Goal: Task Accomplishment & Management: Use online tool/utility

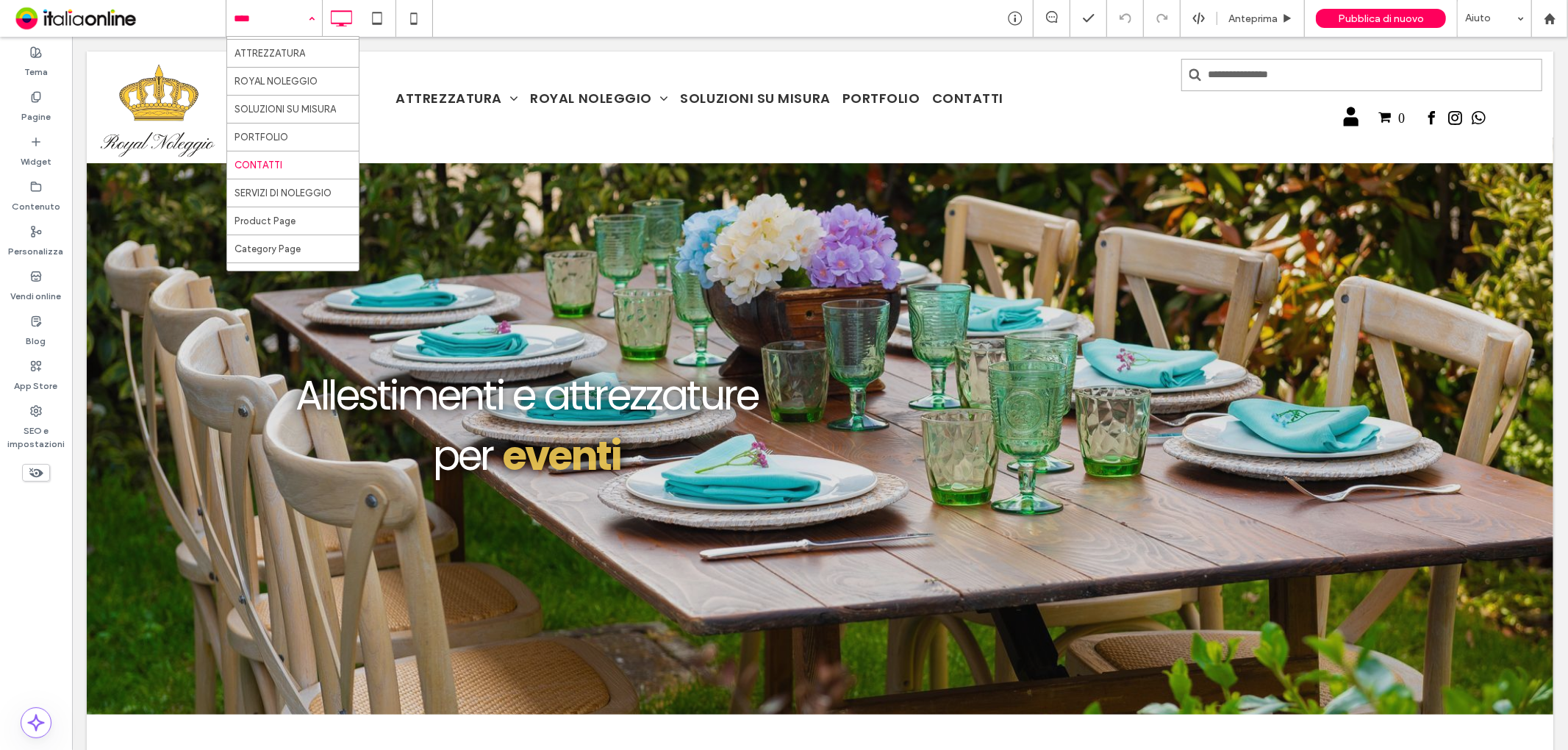
scroll to position [48, 0]
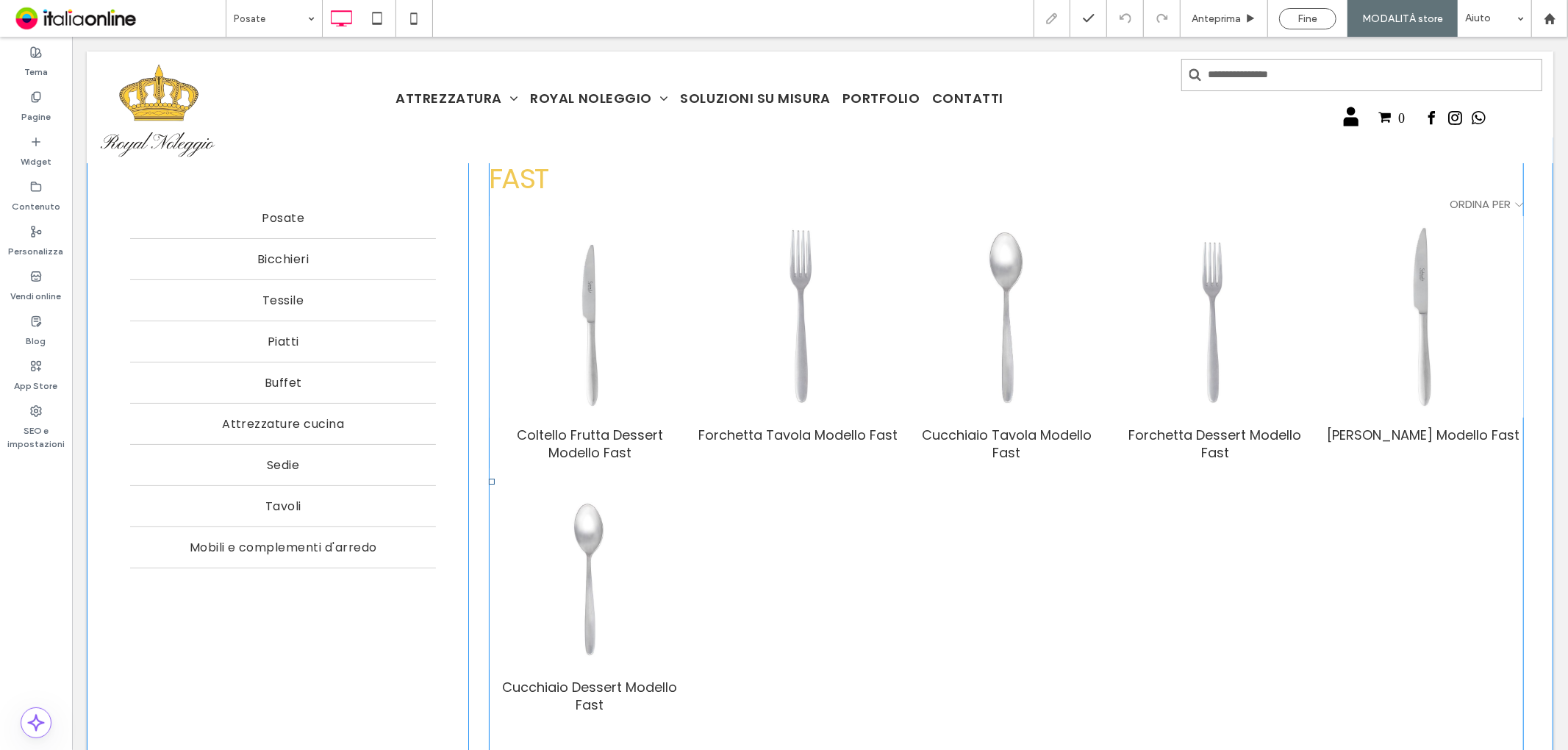
click at [831, 342] on span at bounding box center [1005, 482] width 1035 height 689
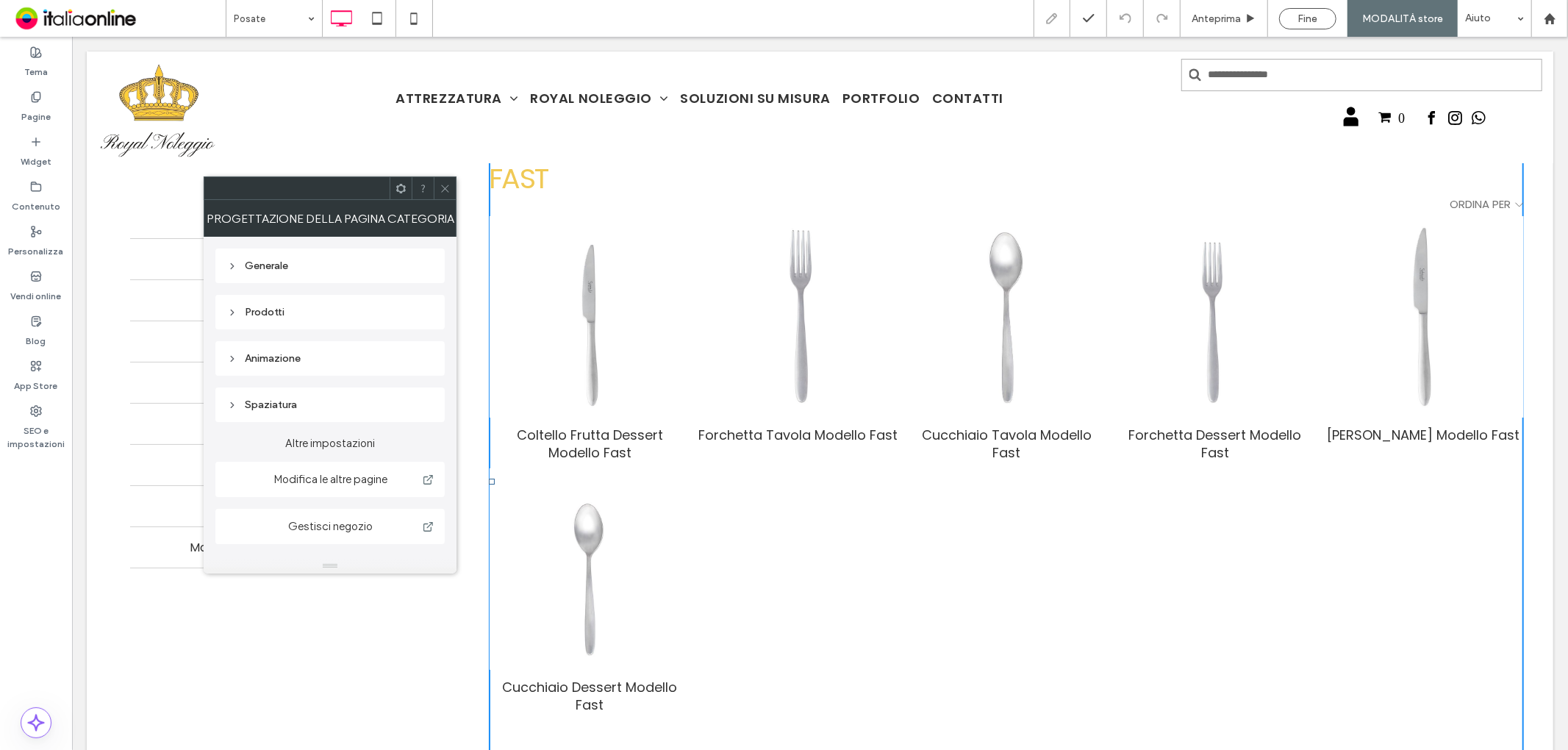
click at [351, 306] on div "Prodotti" at bounding box center [330, 311] width 206 height 12
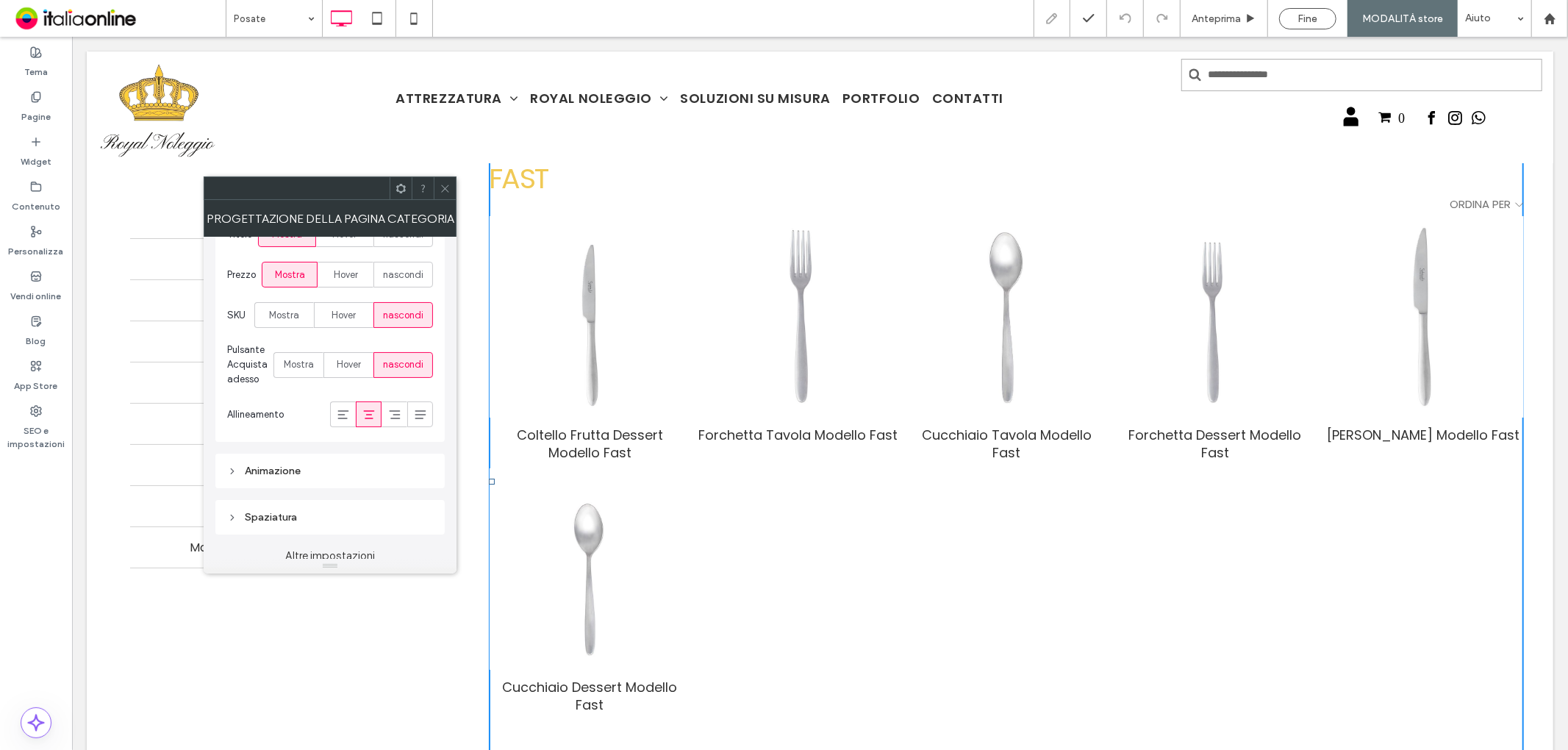
scroll to position [528, 0]
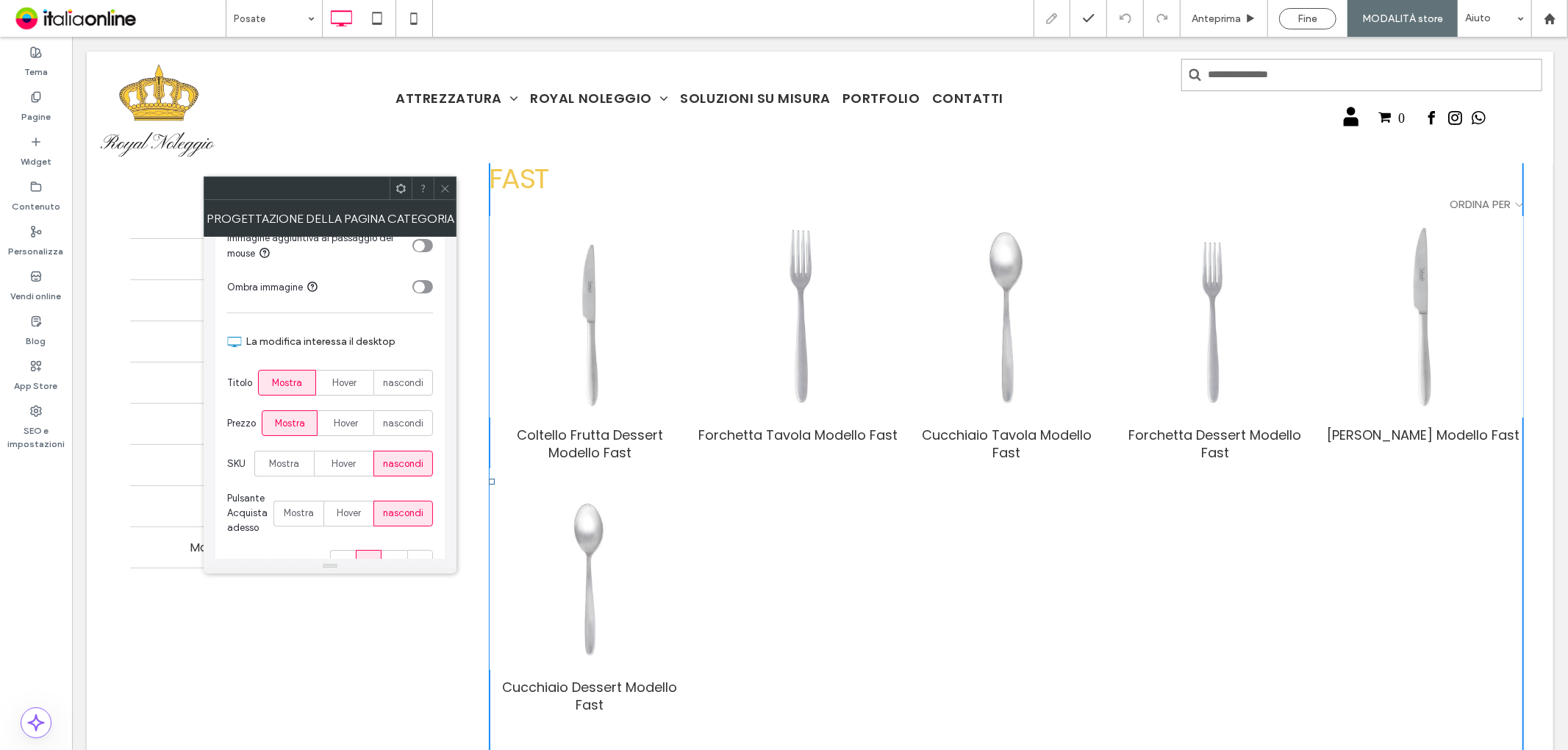
click at [446, 189] on icon at bounding box center [446, 189] width 11 height 11
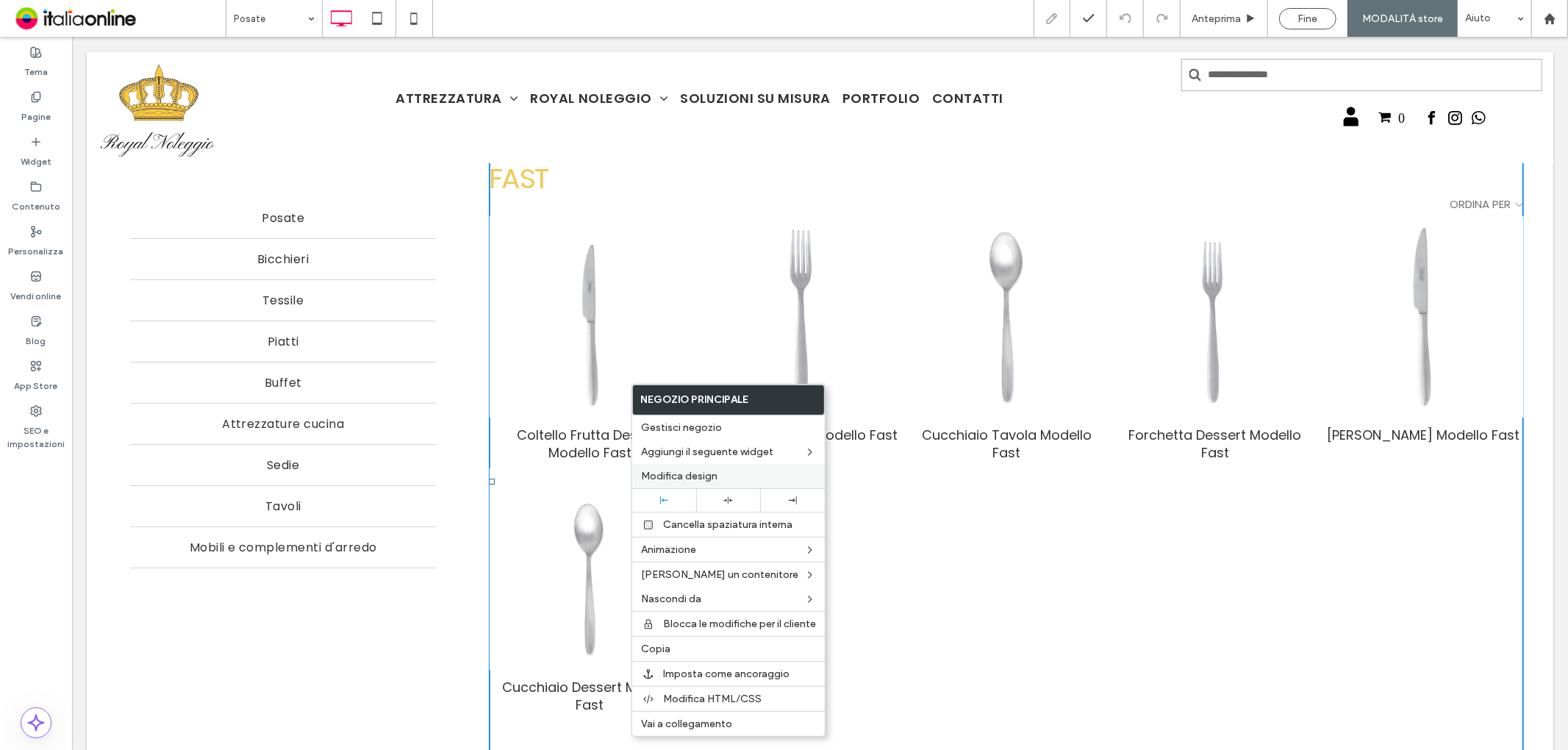
click at [668, 472] on span "Modifica design" at bounding box center [679, 476] width 76 height 12
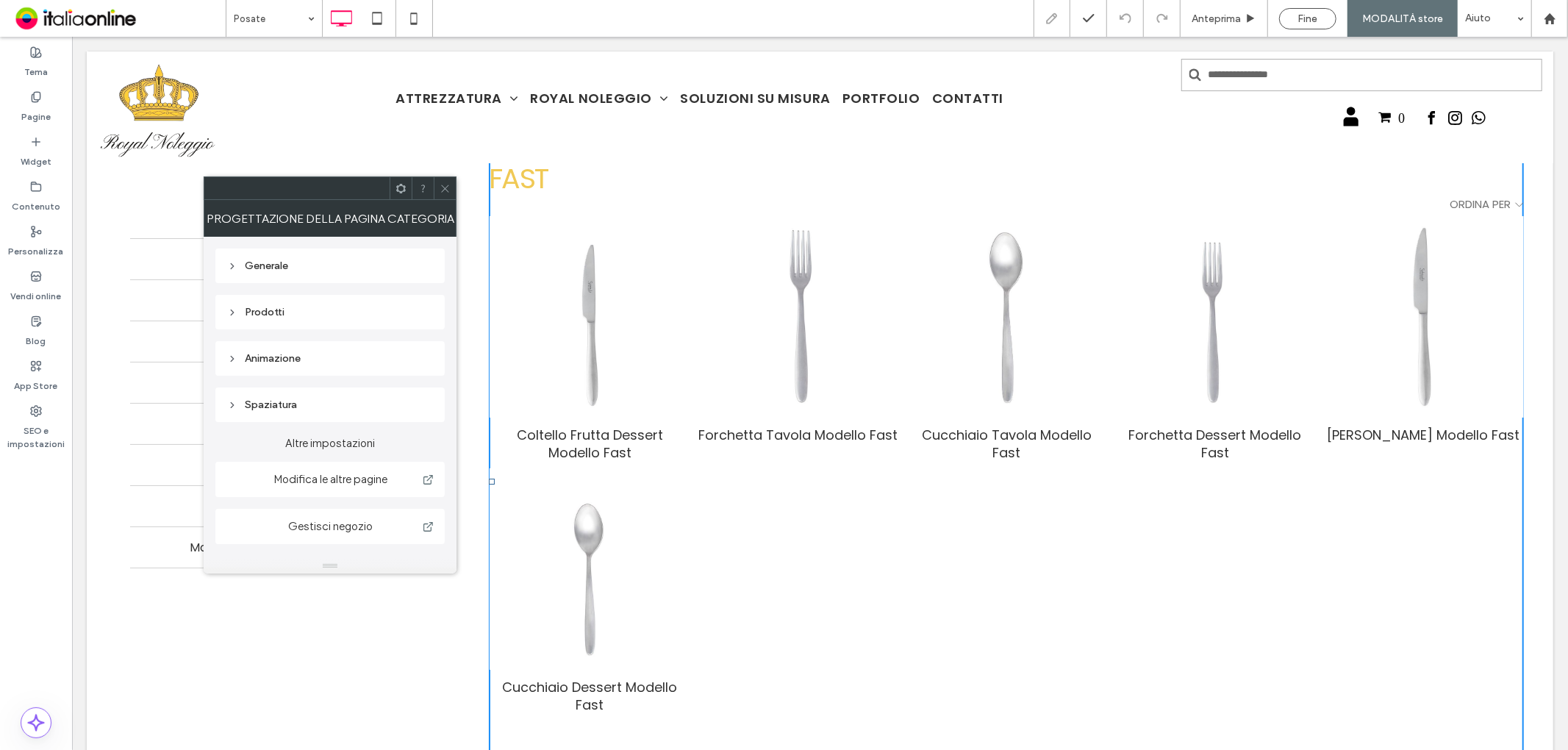
click at [365, 264] on div "Generale" at bounding box center [330, 265] width 206 height 12
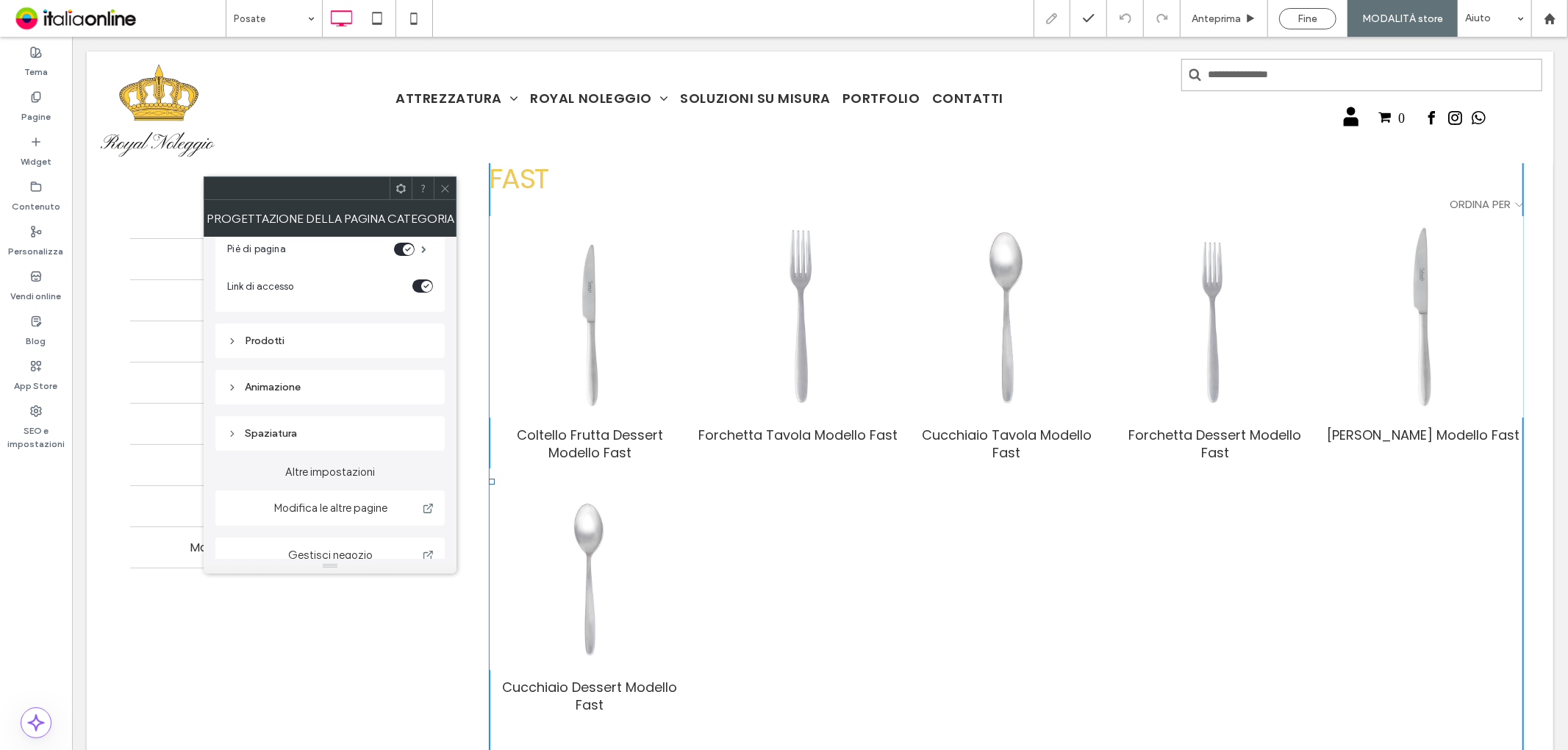
scroll to position [93, 0]
click at [349, 369] on div "Animazione" at bounding box center [330, 375] width 206 height 12
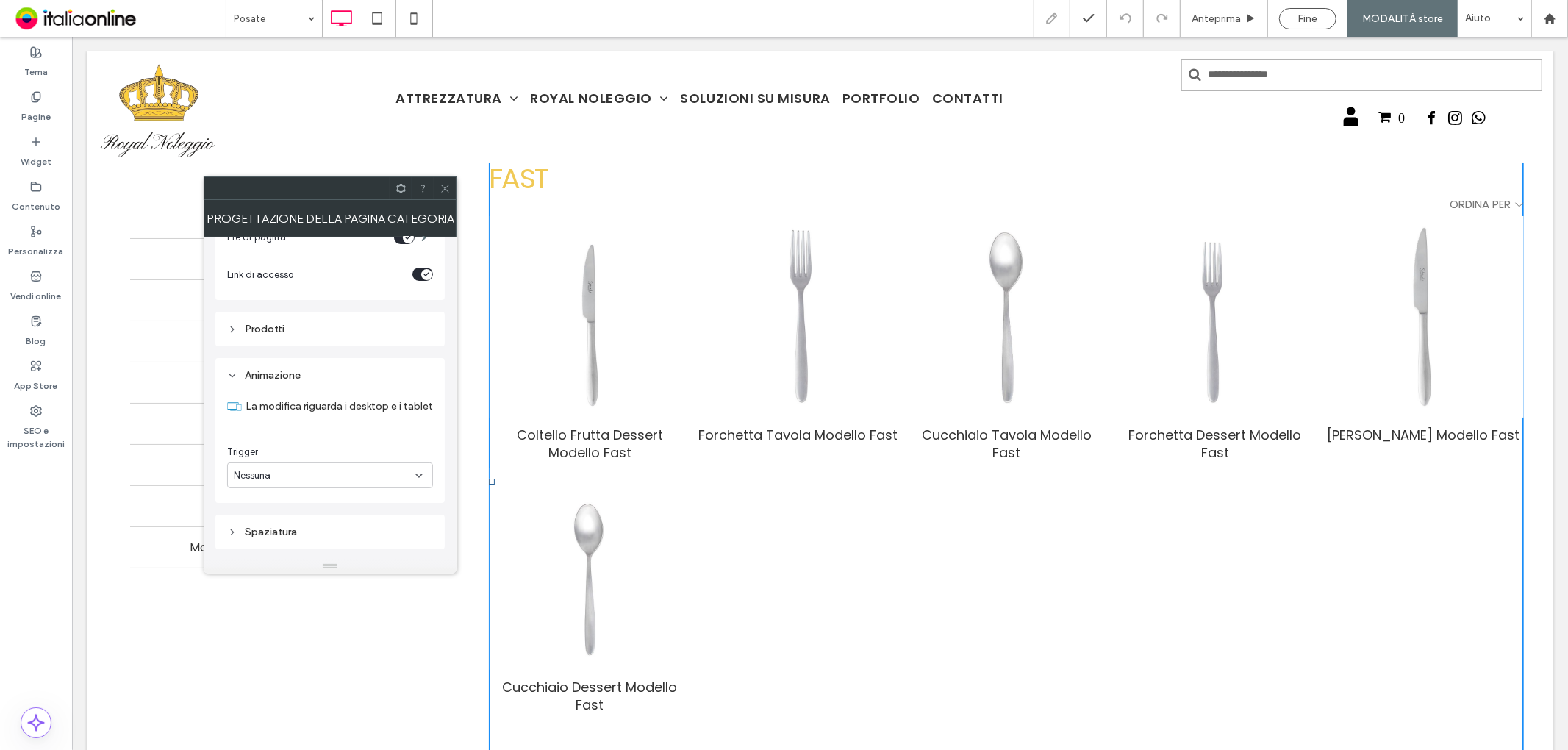
click at [361, 334] on div "Prodotti" at bounding box center [330, 328] width 206 height 12
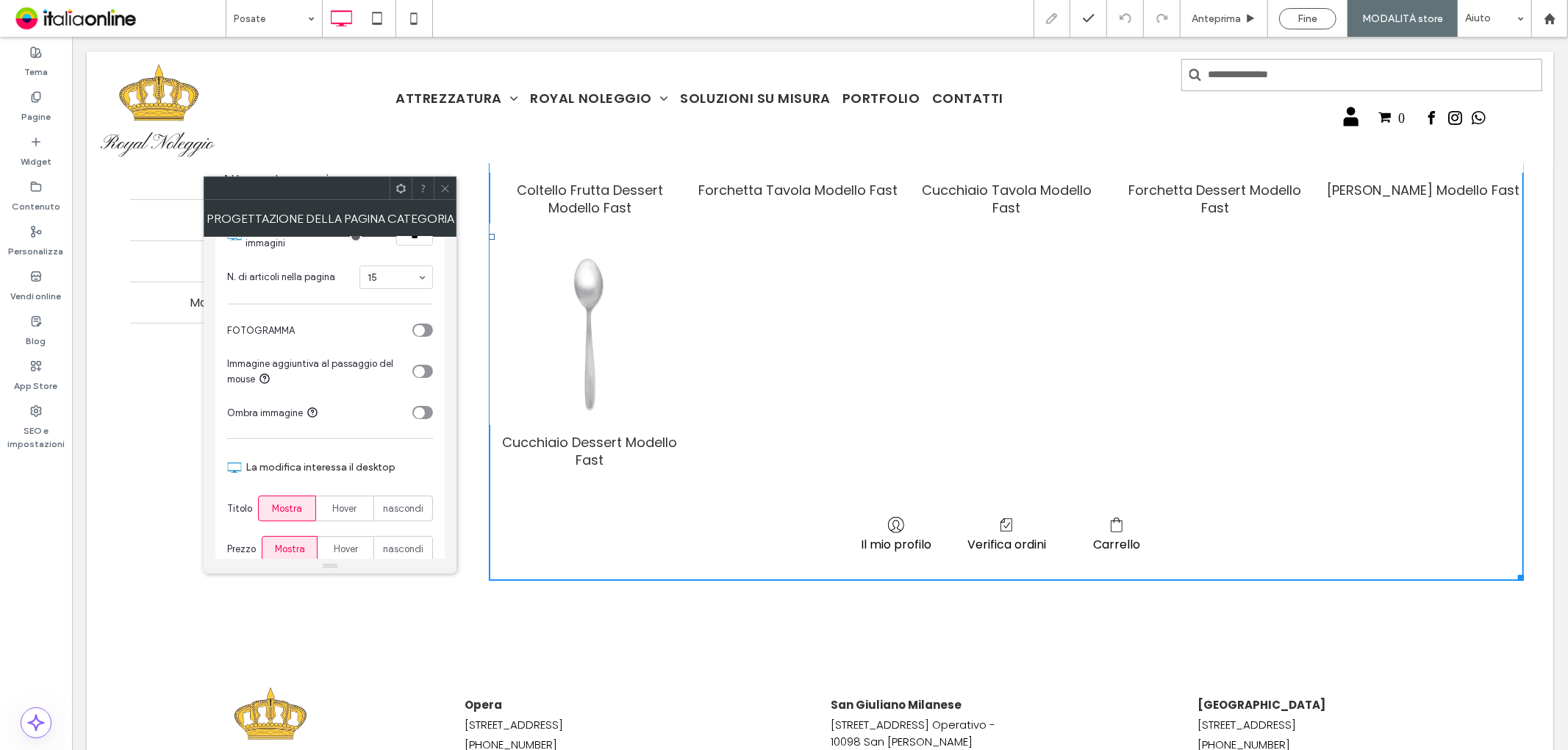
scroll to position [409, 0]
click at [415, 321] on div "toggle" at bounding box center [420, 325] width 11 height 11
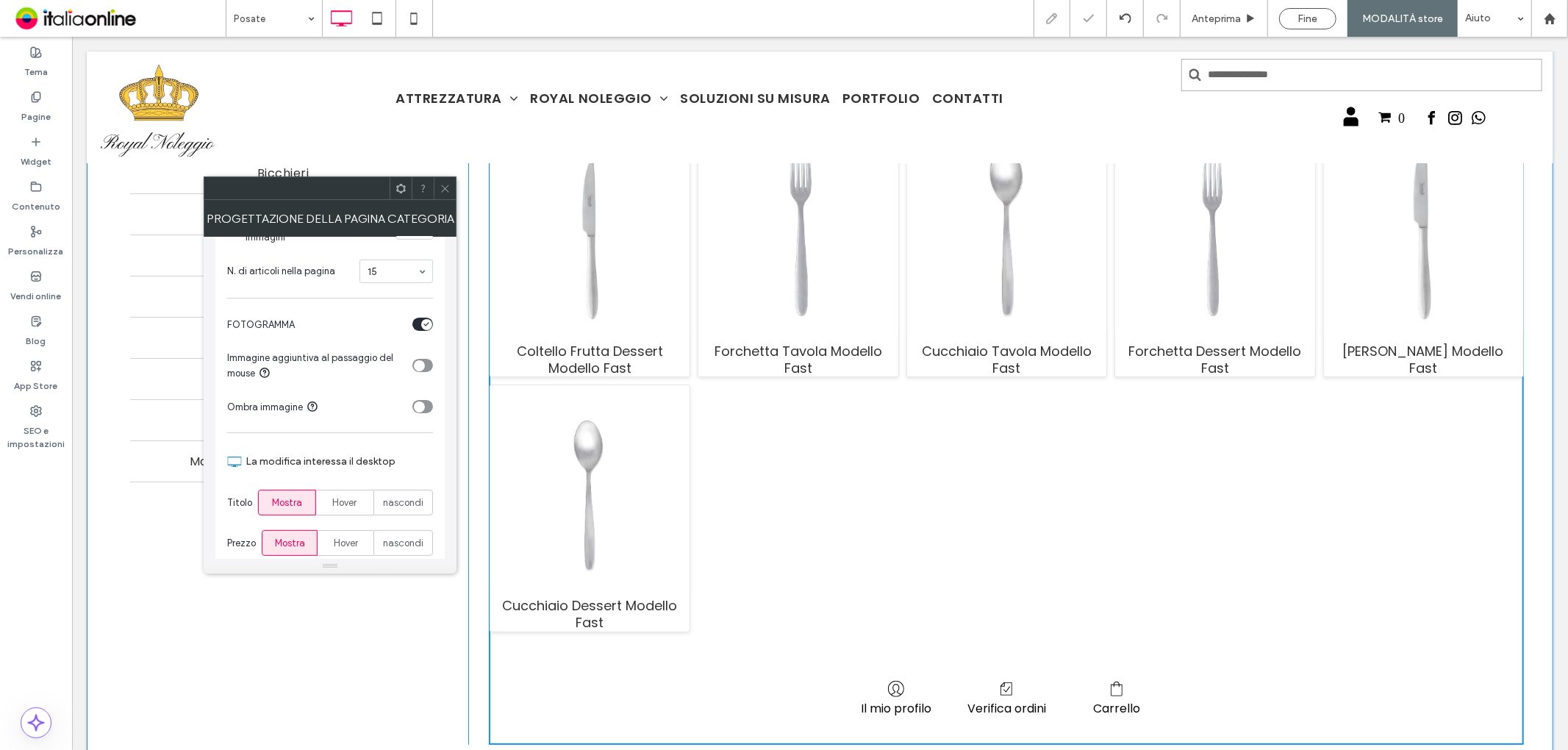
scroll to position [0, 0]
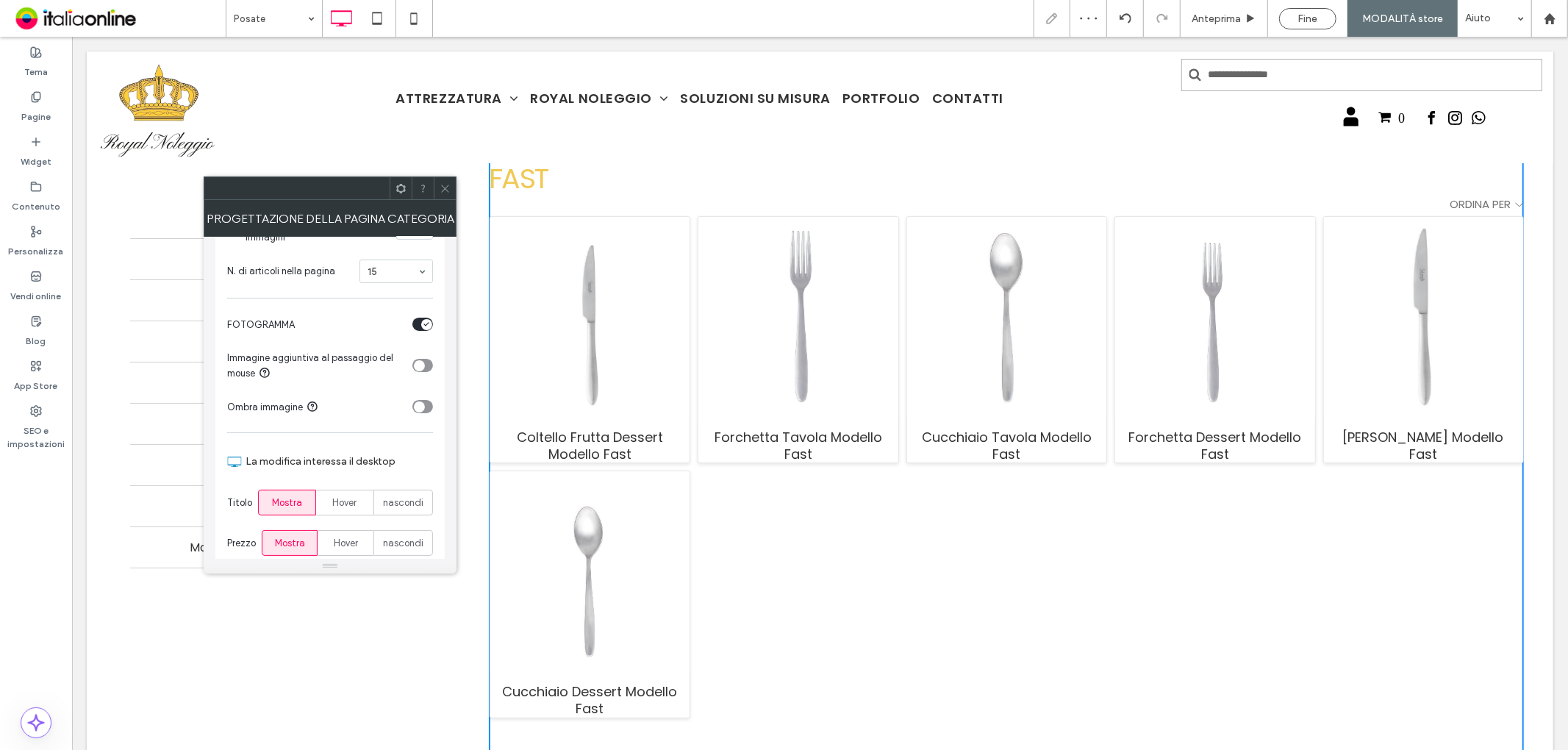
click at [448, 192] on use at bounding box center [445, 188] width 7 height 7
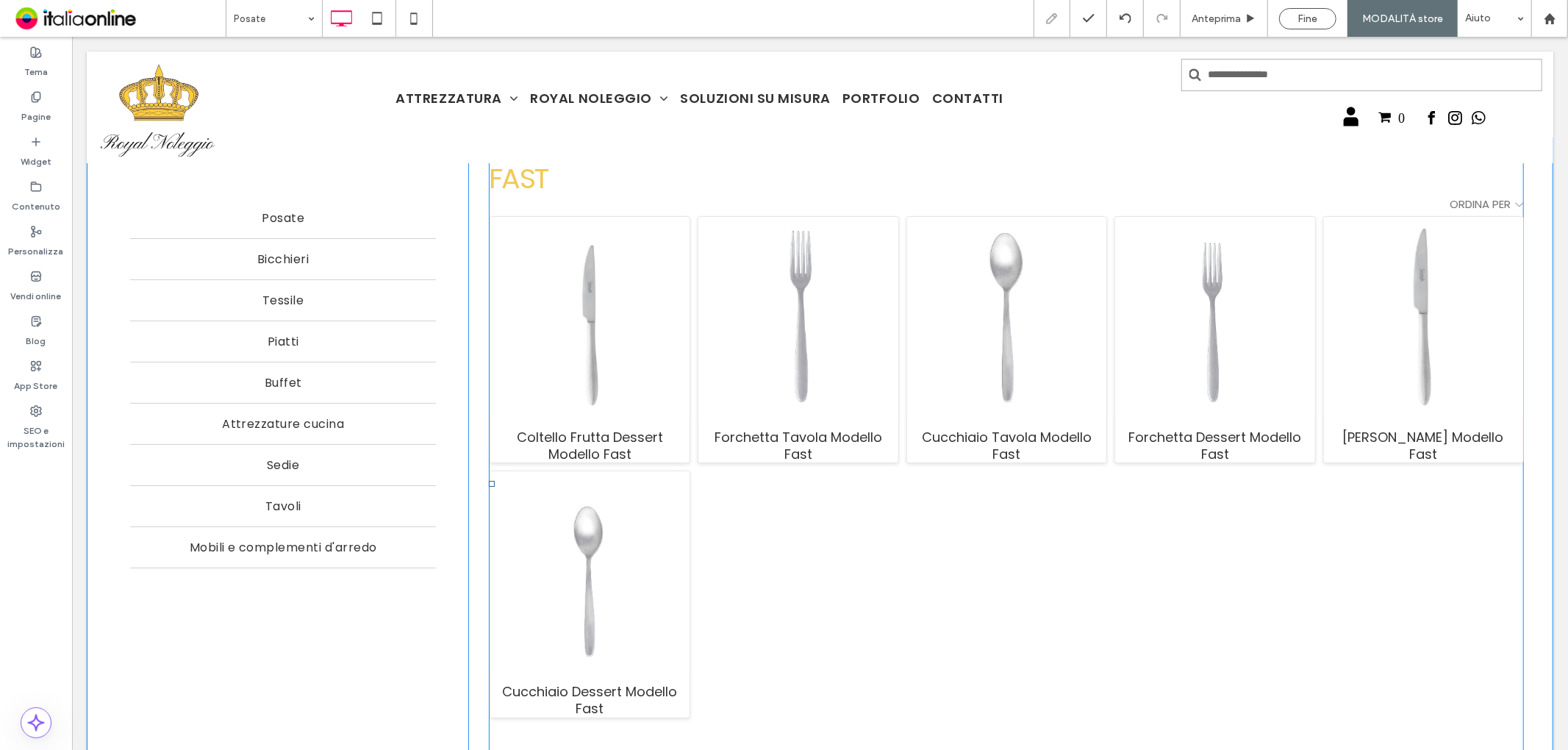
click at [609, 328] on span at bounding box center [1005, 484] width 1035 height 694
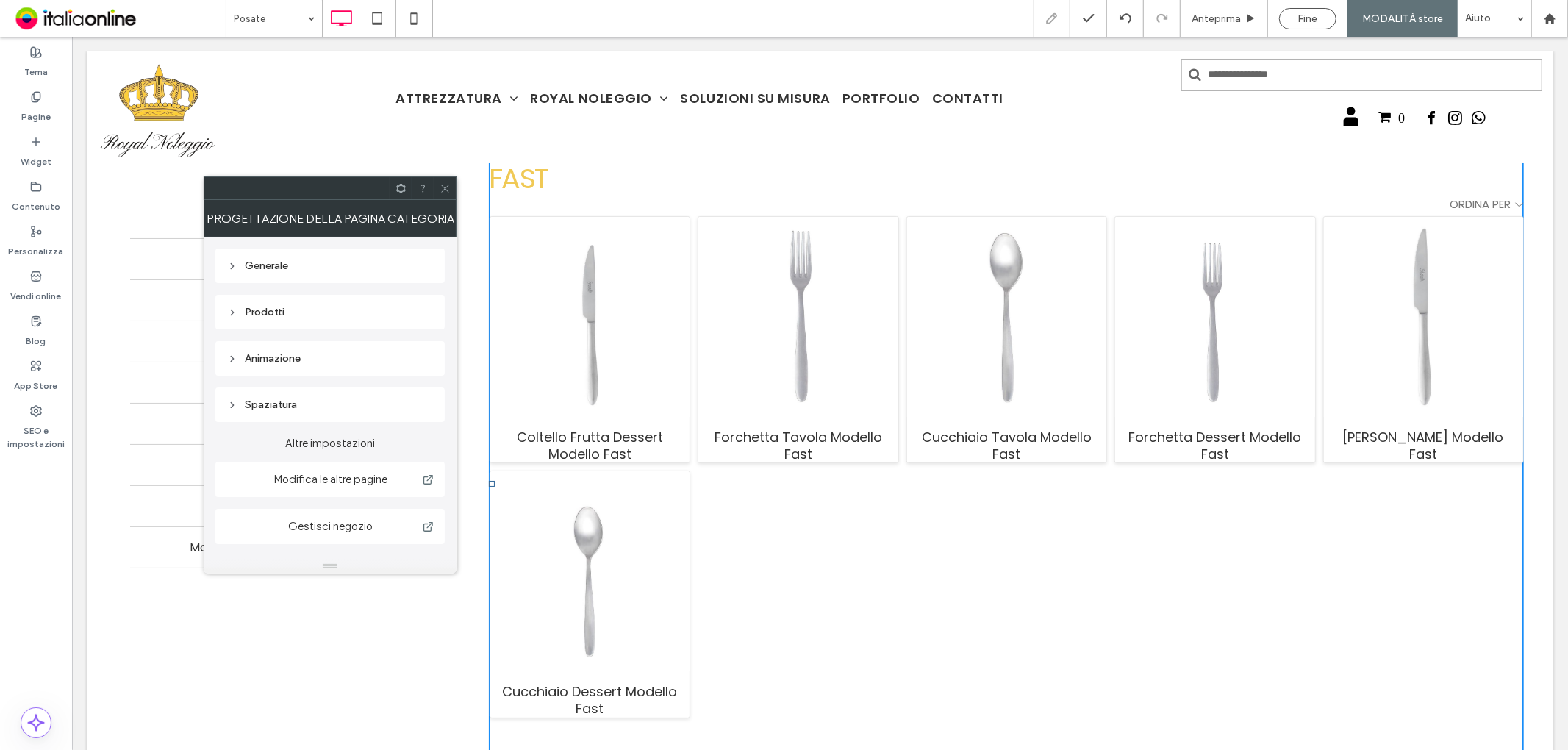
click at [339, 310] on div "Prodotti" at bounding box center [330, 311] width 206 height 12
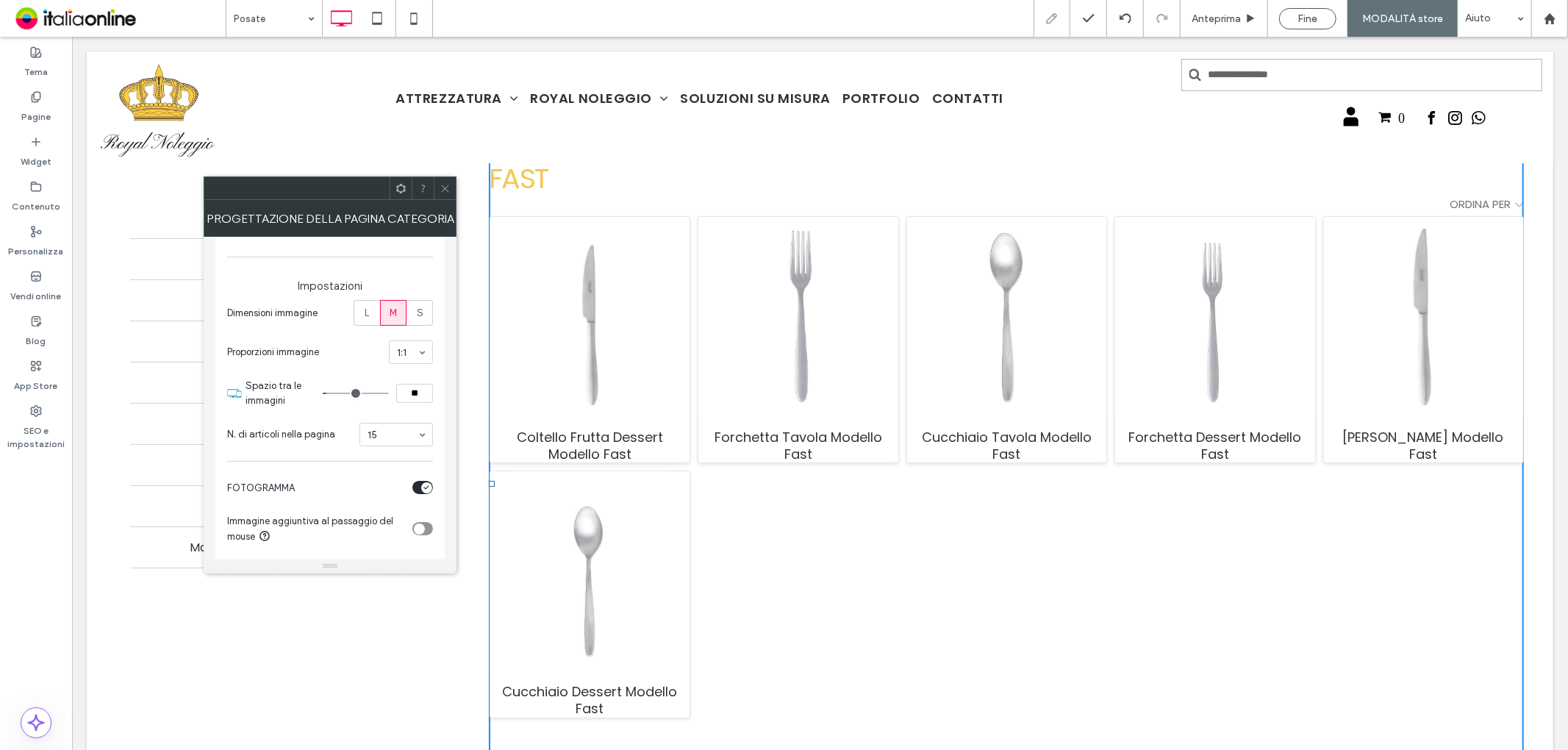
scroll to position [327, 0]
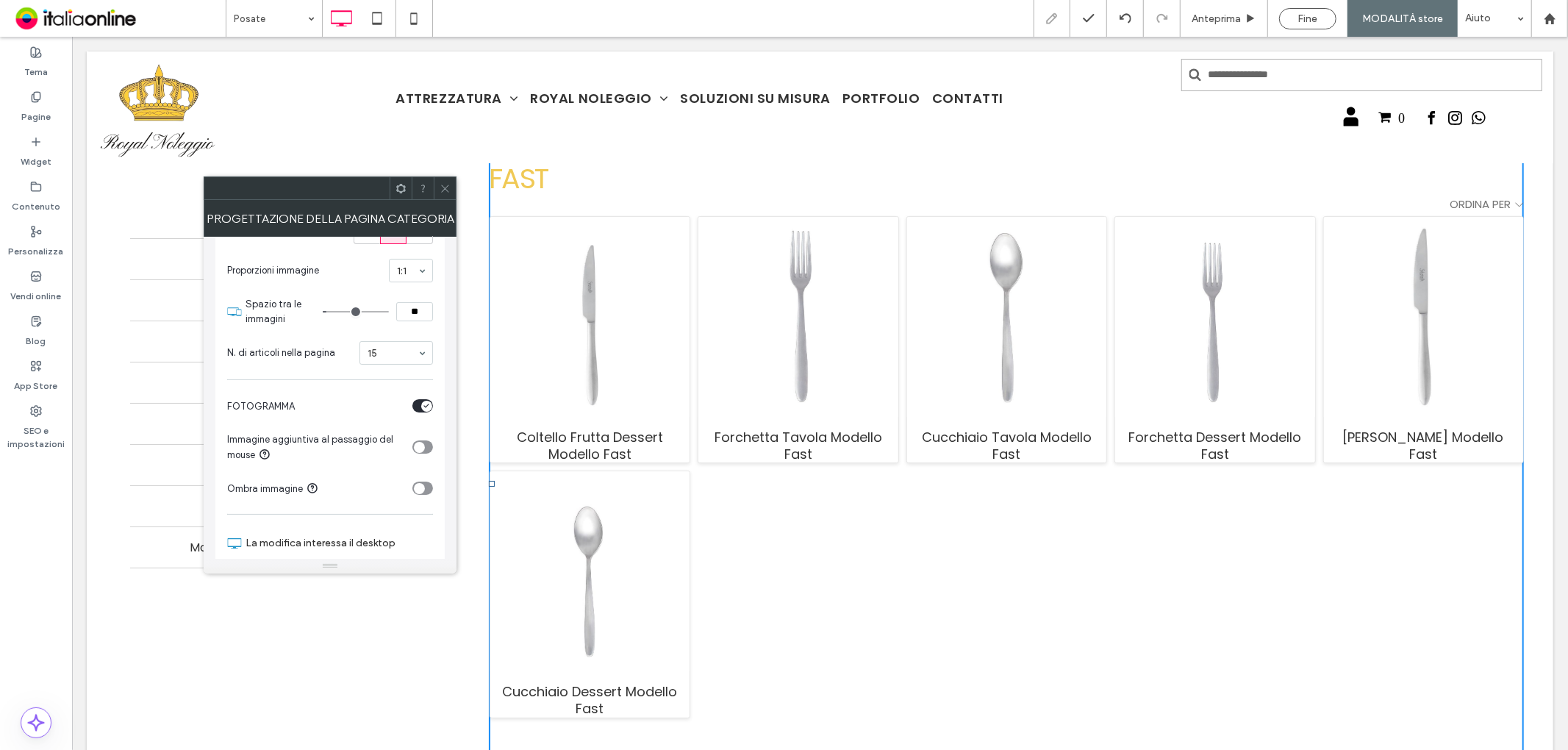
click at [417, 406] on div "toggle" at bounding box center [422, 406] width 20 height 13
click at [417, 409] on div "toggle" at bounding box center [420, 406] width 11 height 11
click at [420, 486] on icon "toggle" at bounding box center [419, 488] width 6 height 4
click at [420, 486] on div "toggle" at bounding box center [422, 488] width 20 height 13
